Goal: Task Accomplishment & Management: Complete application form

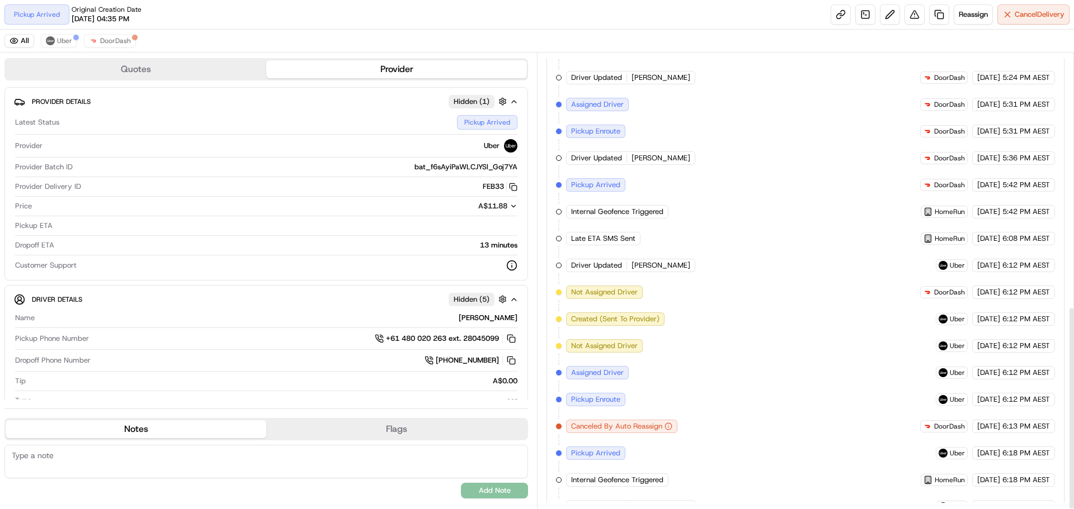
scroll to position [567, 0]
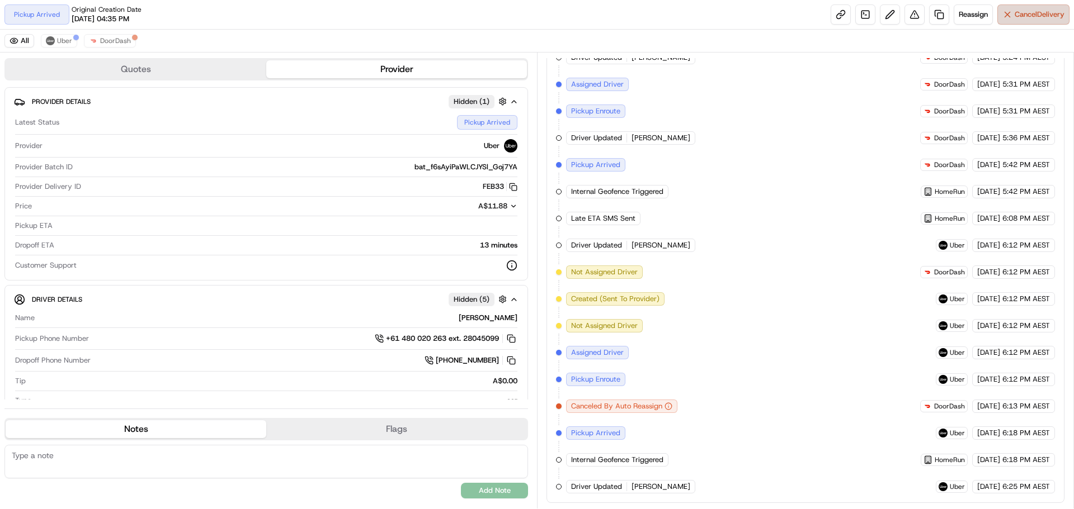
click at [1027, 16] on span "Cancel Delivery" at bounding box center [1039, 15] width 50 height 10
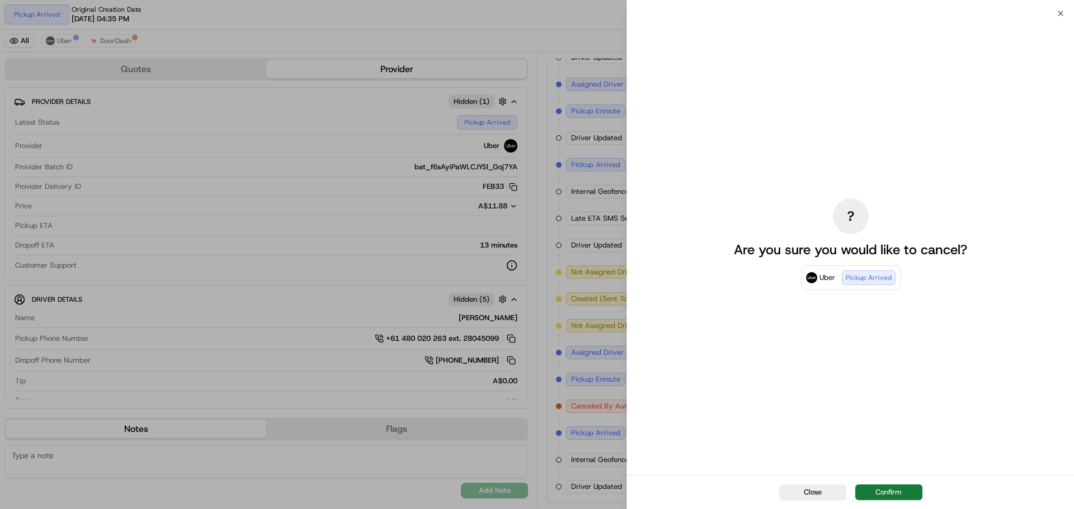
click at [896, 488] on button "Confirm" at bounding box center [888, 493] width 67 height 16
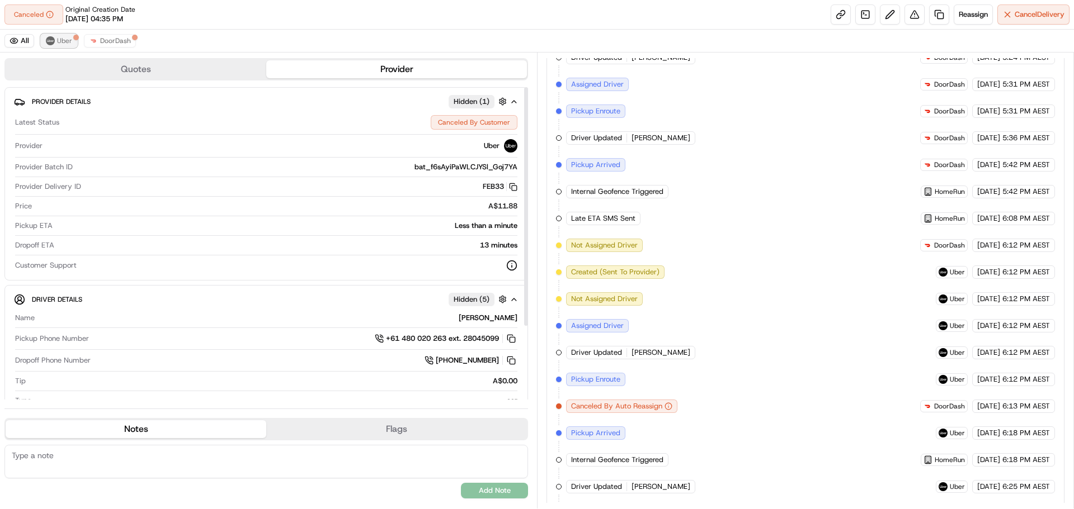
click at [57, 36] on button "Uber" at bounding box center [59, 40] width 36 height 13
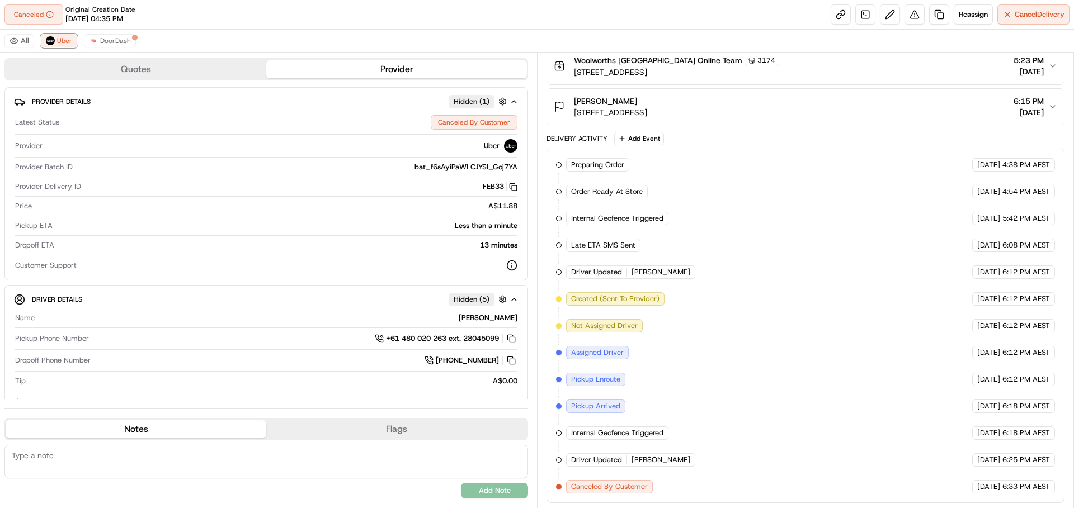
scroll to position [218, 0]
click at [125, 40] on span "DoorDash" at bounding box center [115, 40] width 31 height 9
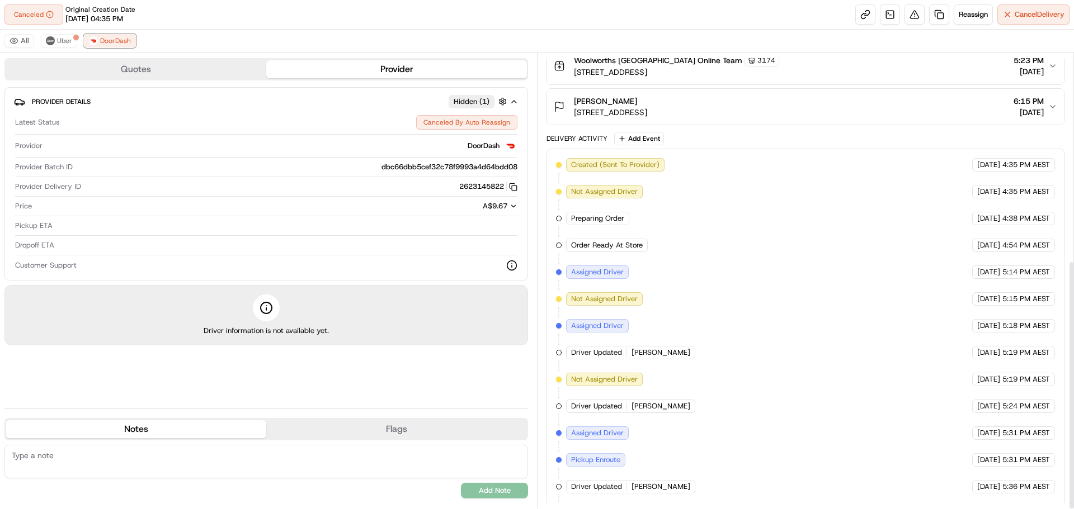
scroll to position [379, 0]
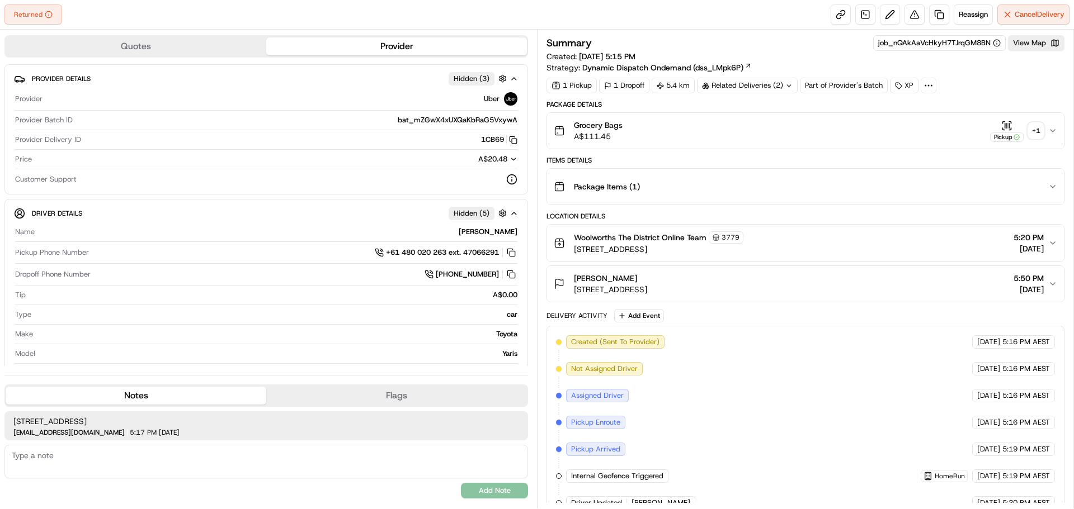
click at [767, 85] on div "Related Deliveries (2)" at bounding box center [747, 86] width 101 height 16
click at [779, 131] on span "job_GbEfSFcn5267RSuhZrNdz4" at bounding box center [776, 130] width 105 height 10
click at [773, 86] on div "Related Deliveries (2)" at bounding box center [747, 86] width 101 height 16
click at [779, 130] on span "job_GbEfSFcn5267RSuhZrNdz4" at bounding box center [776, 130] width 105 height 10
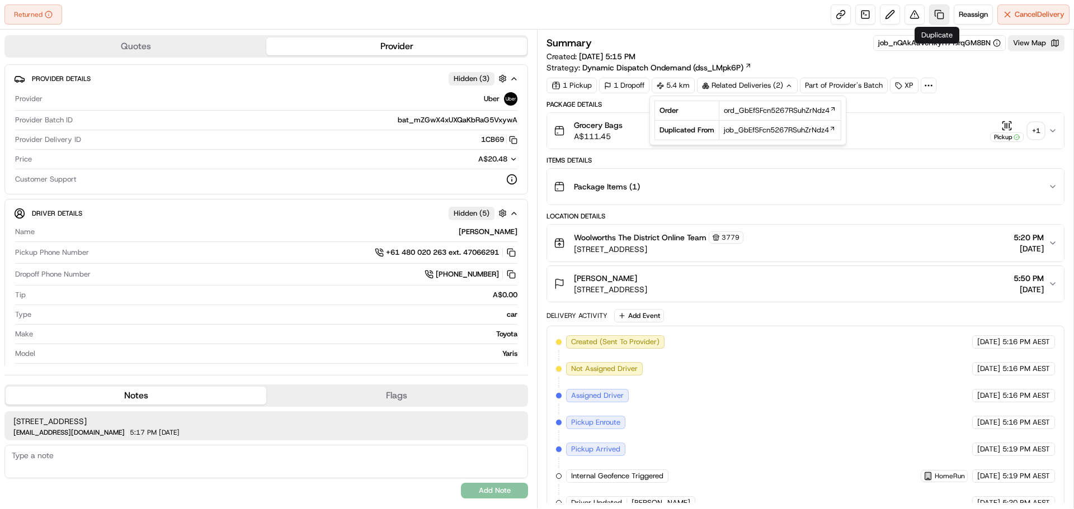
click at [938, 12] on link at bounding box center [939, 14] width 20 height 20
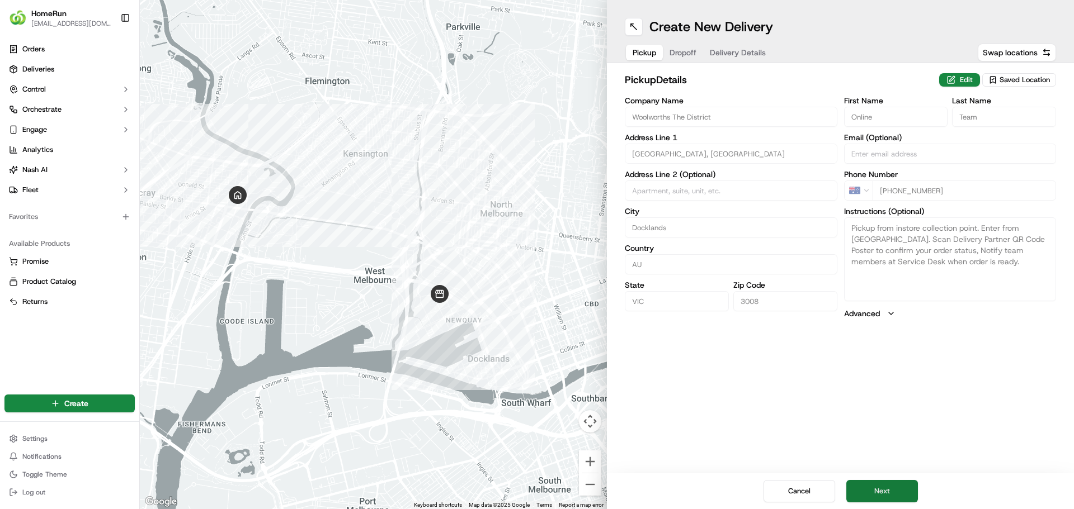
click at [897, 488] on button "Next" at bounding box center [882, 491] width 72 height 22
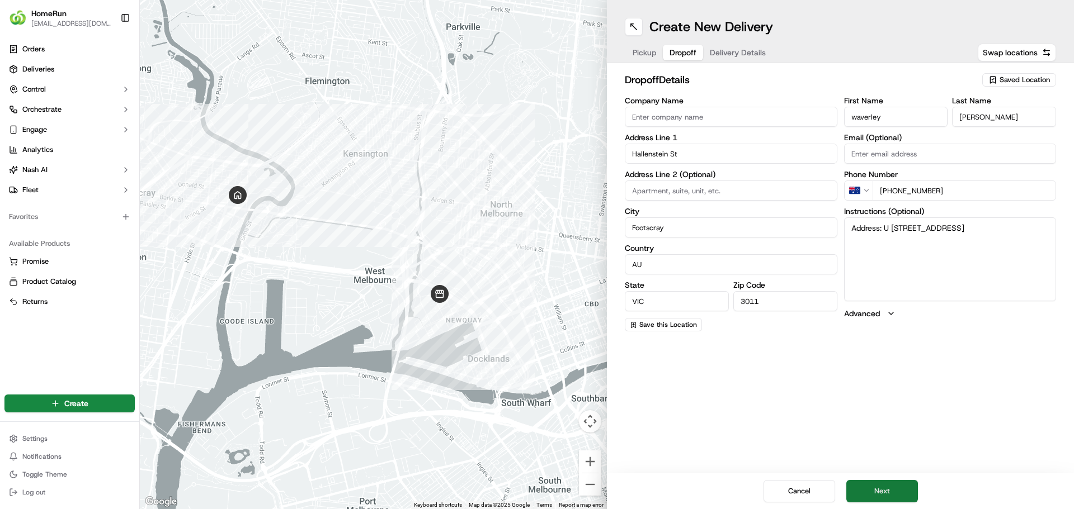
click at [888, 490] on button "Next" at bounding box center [882, 491] width 72 height 22
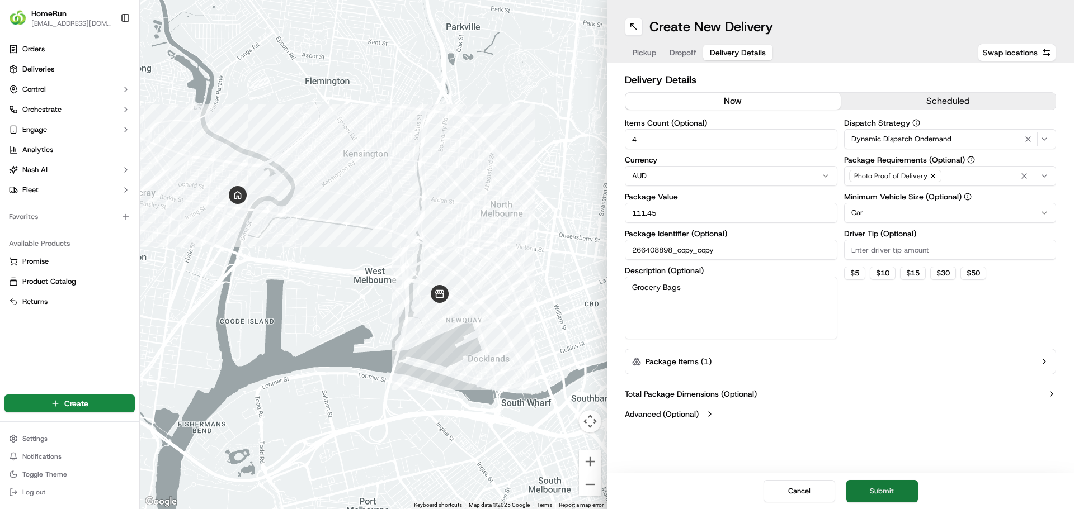
click at [874, 486] on button "Submit" at bounding box center [882, 491] width 72 height 22
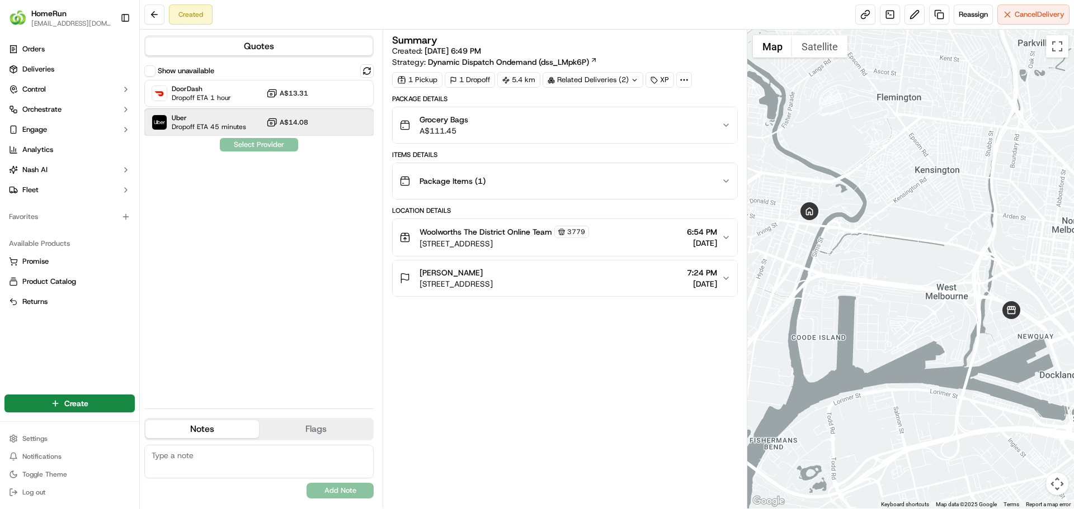
click at [183, 130] on span "Dropoff ETA 45 minutes" at bounding box center [209, 126] width 74 height 9
click at [251, 144] on button "Assign Provider" at bounding box center [258, 144] width 79 height 13
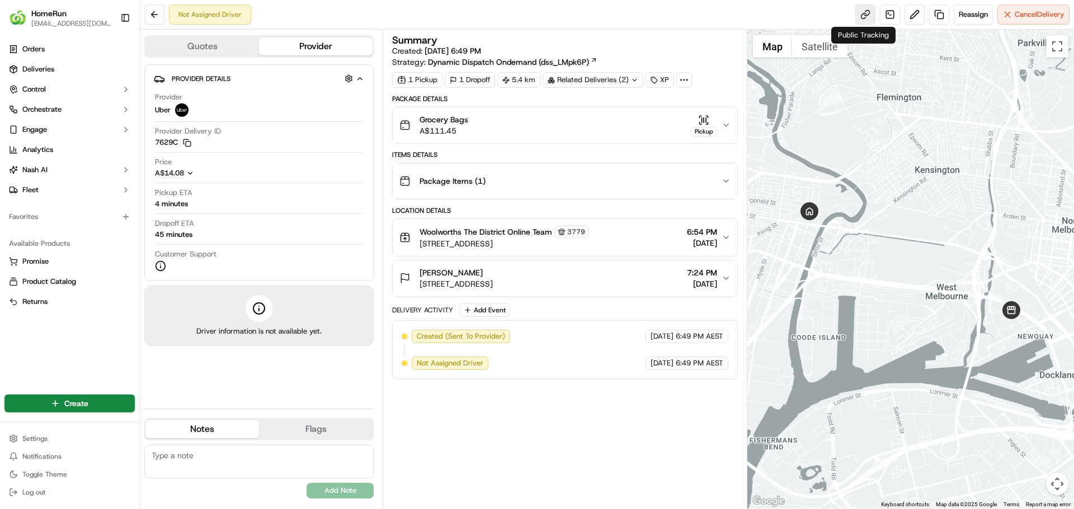
click at [859, 21] on link at bounding box center [865, 14] width 20 height 20
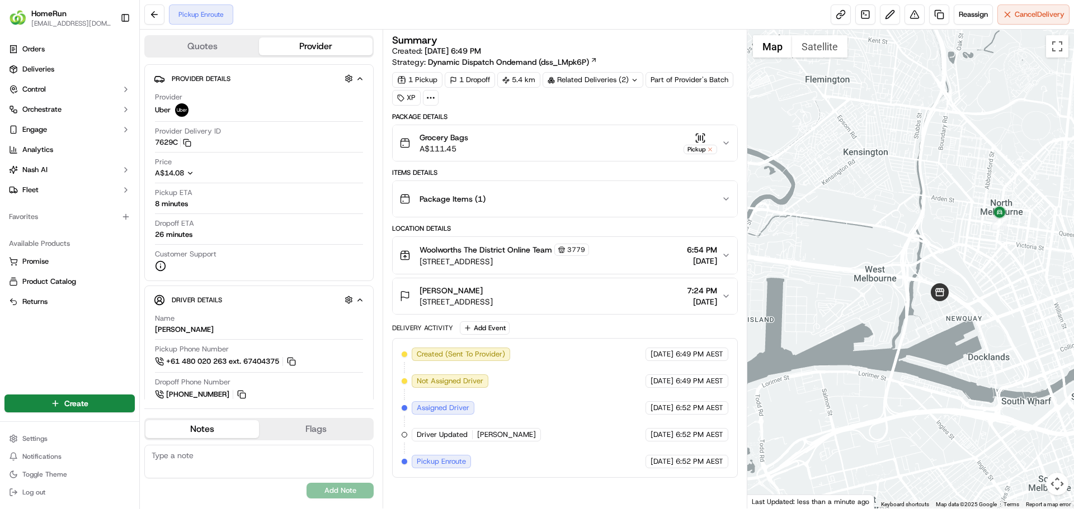
drag, startPoint x: 997, startPoint y: 275, endPoint x: 928, endPoint y: 248, distance: 73.8
click at [928, 248] on div at bounding box center [910, 269] width 327 height 479
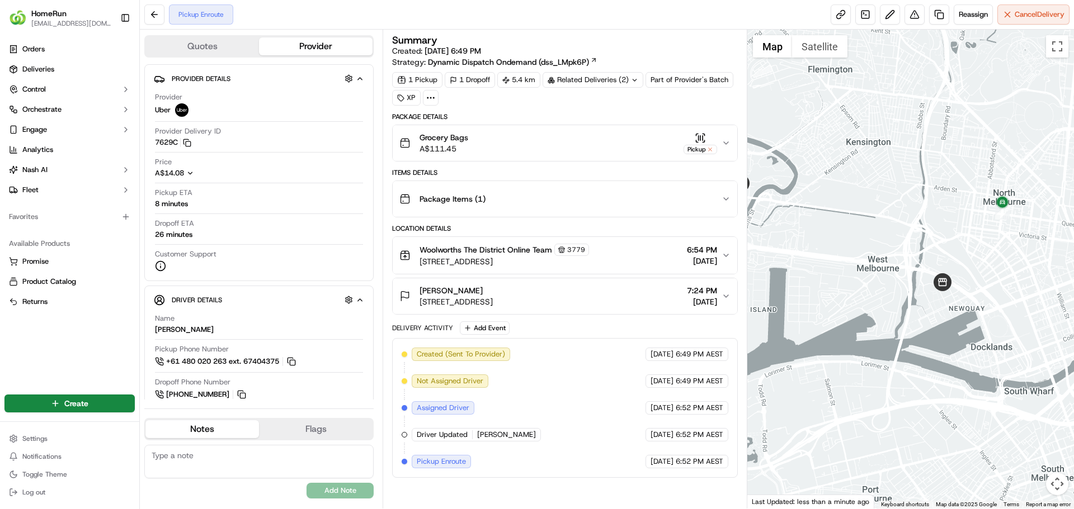
drag, startPoint x: 819, startPoint y: 244, endPoint x: 872, endPoint y: 239, distance: 53.3
click at [872, 239] on div at bounding box center [910, 269] width 327 height 479
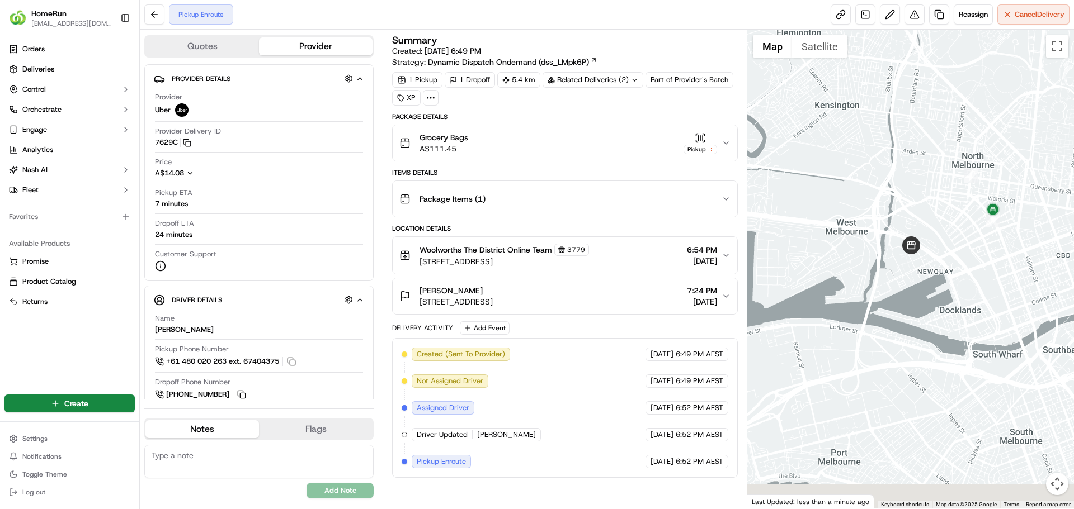
drag, startPoint x: 988, startPoint y: 268, endPoint x: 885, endPoint y: 223, distance: 112.6
click at [885, 223] on div at bounding box center [910, 269] width 327 height 479
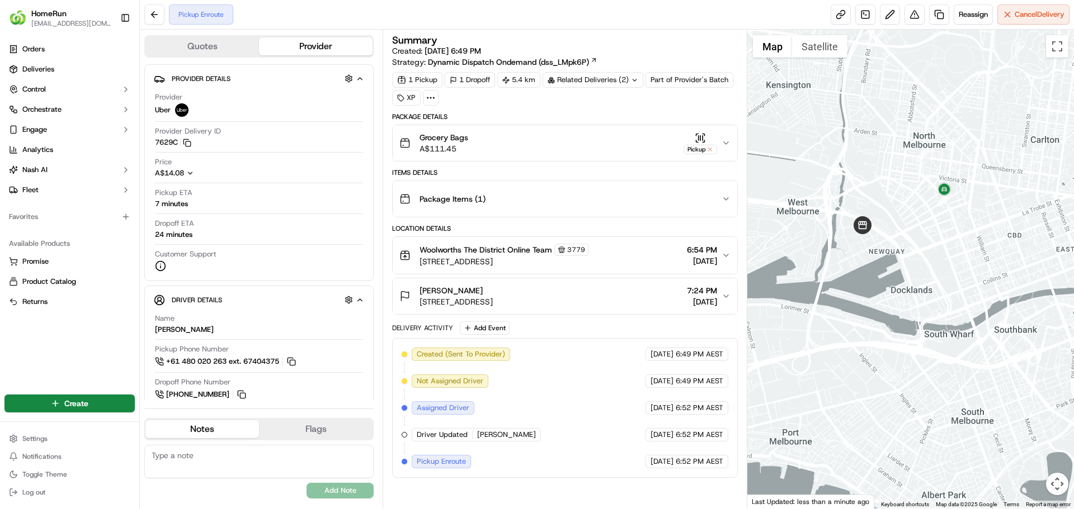
drag, startPoint x: 896, startPoint y: 254, endPoint x: 913, endPoint y: 234, distance: 26.2
click at [913, 234] on div at bounding box center [910, 269] width 327 height 479
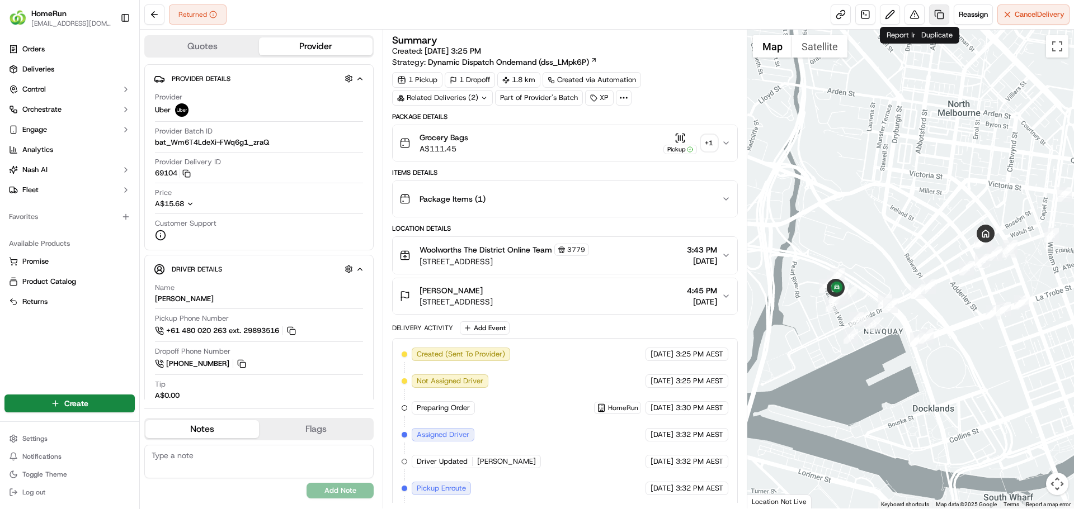
click at [932, 16] on link at bounding box center [939, 14] width 20 height 20
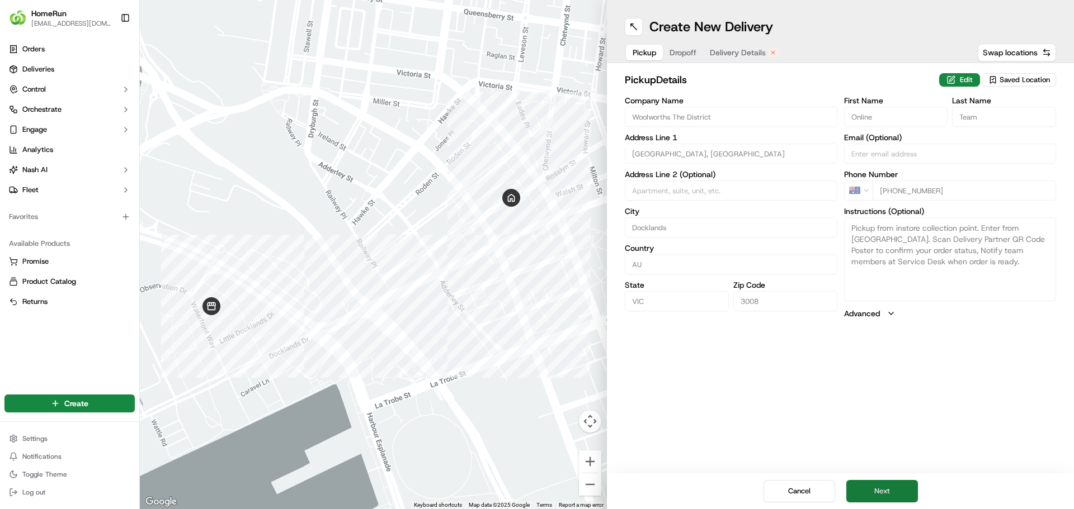
click at [894, 488] on button "Next" at bounding box center [882, 491] width 72 height 22
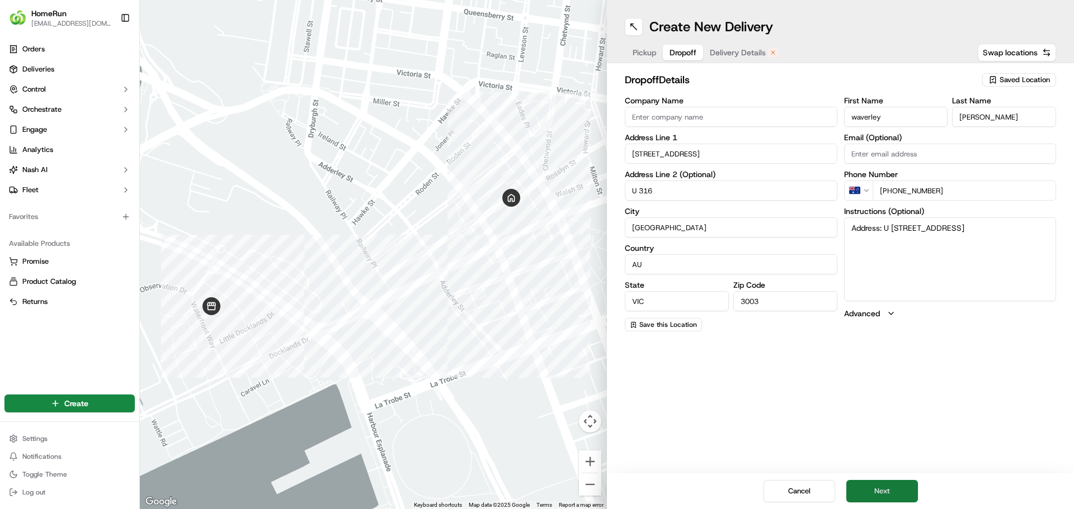
click at [886, 487] on button "Next" at bounding box center [882, 491] width 72 height 22
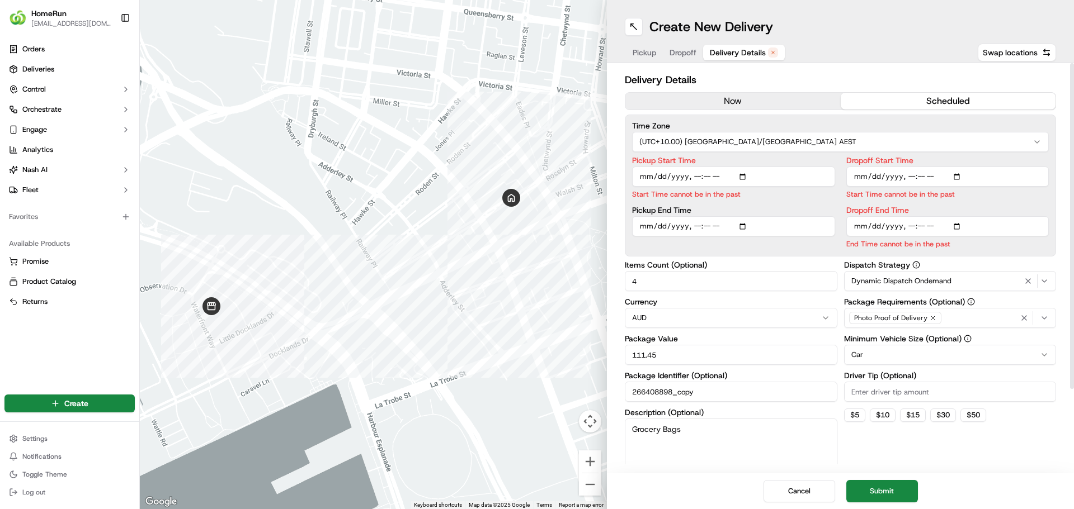
drag, startPoint x: 730, startPoint y: 87, endPoint x: 742, endPoint y: 97, distance: 15.5
click at [732, 89] on div "Delivery Details now scheduled Time Zone (UTC+10.00) Australia/Sydney AEST Pick…" at bounding box center [840, 319] width 431 height 494
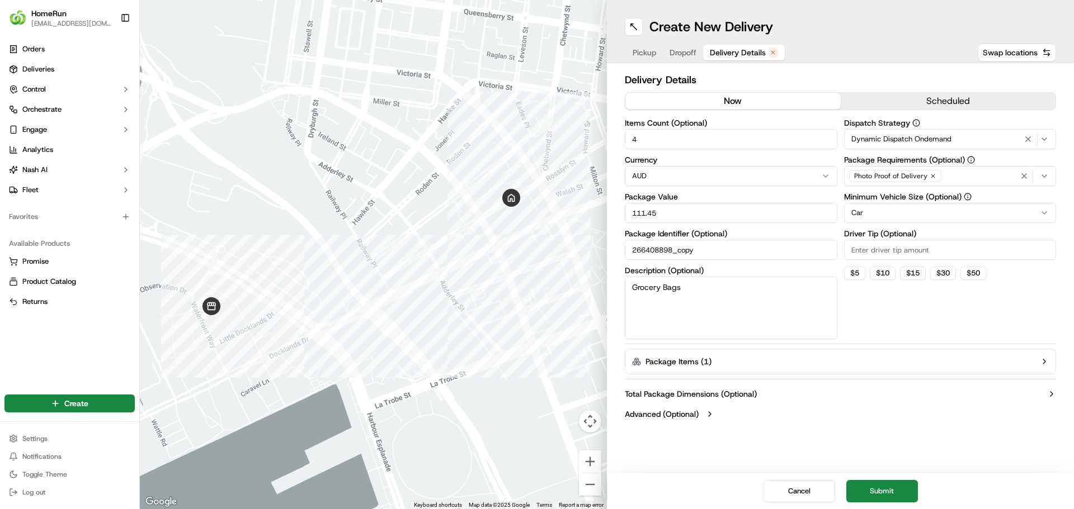
click at [743, 97] on button "now" at bounding box center [732, 101] width 215 height 17
click at [889, 484] on button "Submit" at bounding box center [882, 491] width 72 height 22
